Goal: Unclear: Browse casually

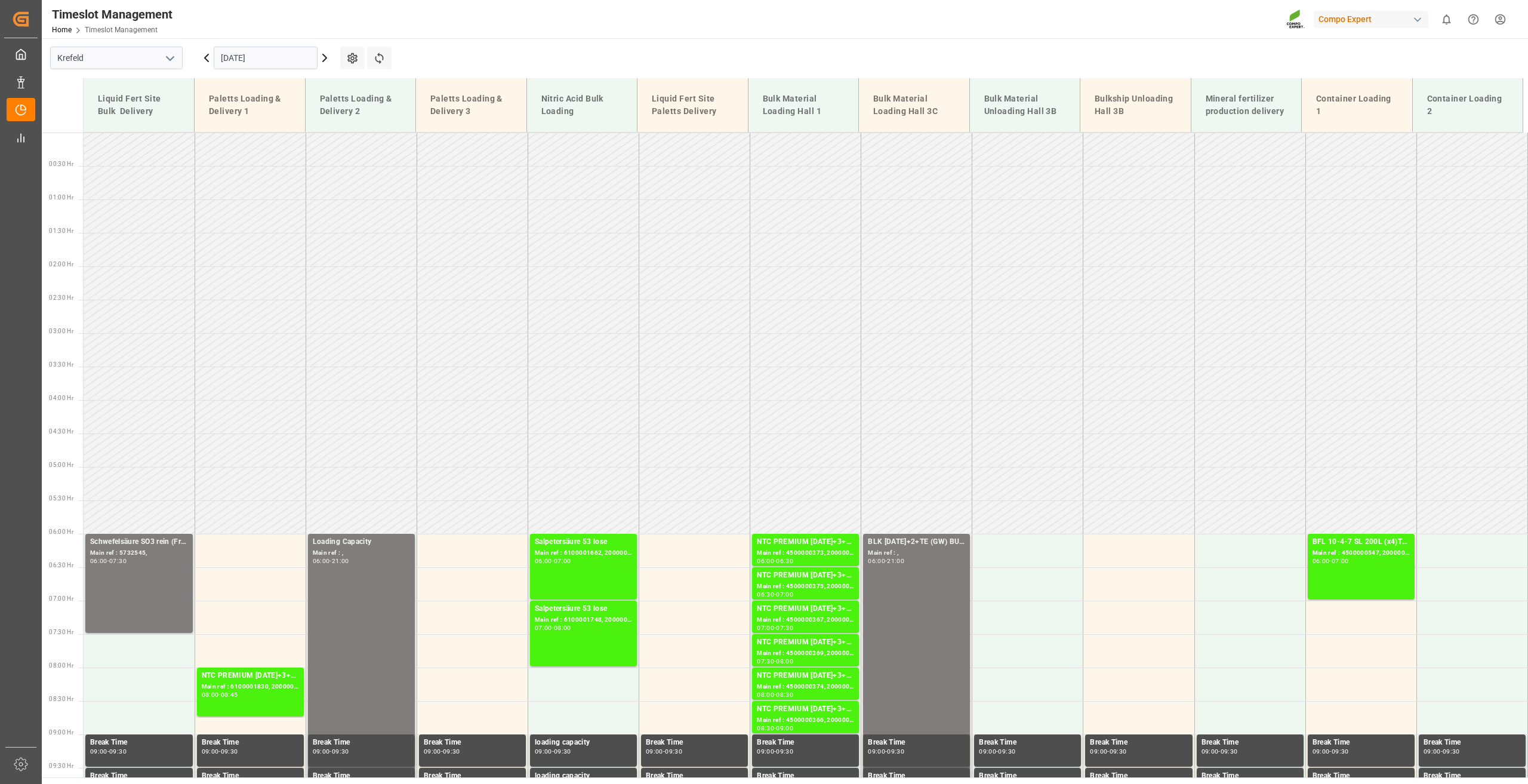
scroll to position [799, 0]
